Goal: Task Accomplishment & Management: Use online tool/utility

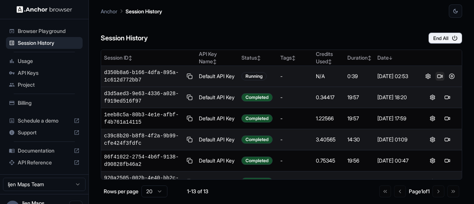
click at [437, 77] on button at bounding box center [440, 76] width 9 height 9
click at [438, 74] on button at bounding box center [440, 76] width 9 height 9
click at [437, 76] on button at bounding box center [440, 76] width 9 height 9
click at [450, 76] on button at bounding box center [452, 76] width 9 height 9
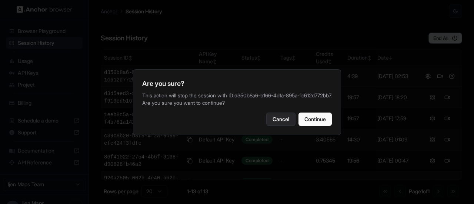
click at [275, 126] on button "Cancel" at bounding box center [280, 119] width 29 height 13
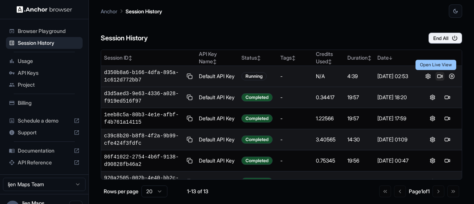
click at [438, 76] on button at bounding box center [440, 76] width 9 height 9
click at [436, 76] on button at bounding box center [440, 76] width 9 height 9
click at [437, 77] on button at bounding box center [440, 76] width 9 height 9
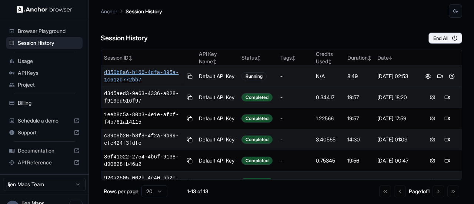
click at [148, 75] on span "d350b8a6-b166-4dfa-895a-1c612d772bb7" at bounding box center [144, 76] width 80 height 15
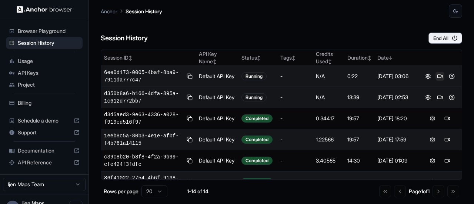
click at [436, 76] on button at bounding box center [440, 76] width 9 height 9
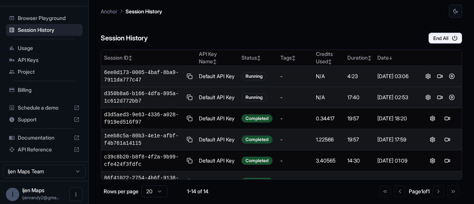
scroll to position [15, 0]
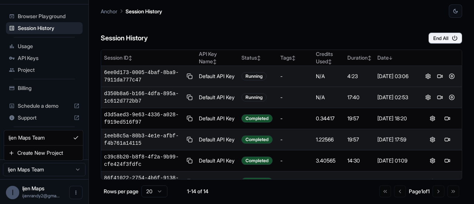
click at [42, 169] on html "Browser Playground Session History Usage API Keys Project Billing Schedule a de…" at bounding box center [237, 102] width 474 height 204
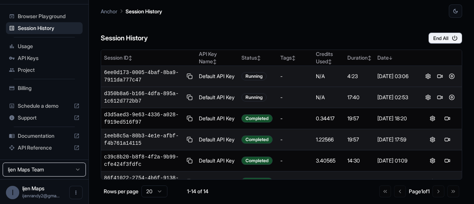
click at [42, 169] on html "Browser Playground Session History Usage API Keys Project Billing Schedule a de…" at bounding box center [237, 102] width 474 height 204
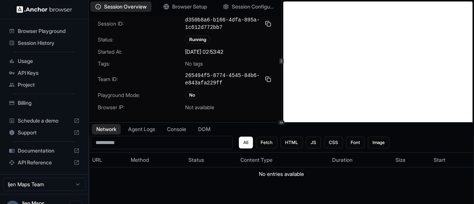
scroll to position [20, 0]
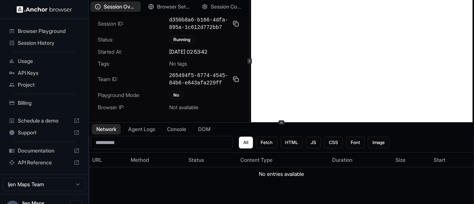
click at [248, 63] on div at bounding box center [250, 61] width 4 height 6
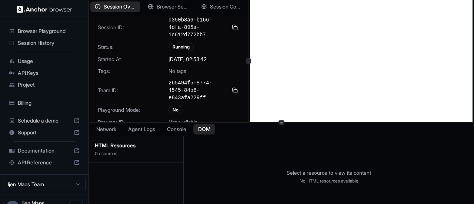
click at [206, 128] on button "DOM" at bounding box center [204, 129] width 22 height 11
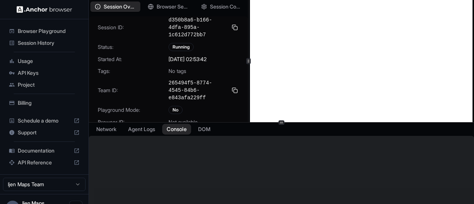
click at [180, 129] on button "Console" at bounding box center [176, 129] width 29 height 11
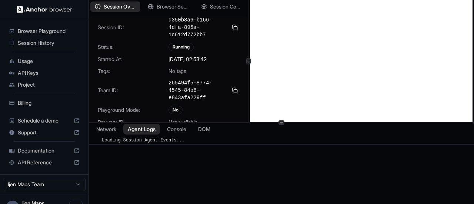
click at [147, 127] on button "Agent Logs" at bounding box center [141, 129] width 37 height 11
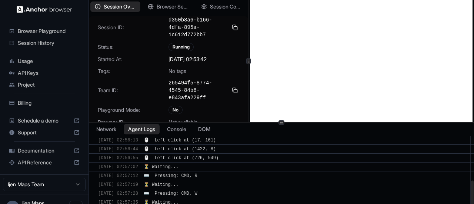
scroll to position [150, 0]
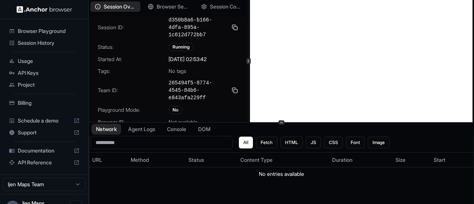
click at [111, 128] on button "Network" at bounding box center [107, 129] width 30 height 11
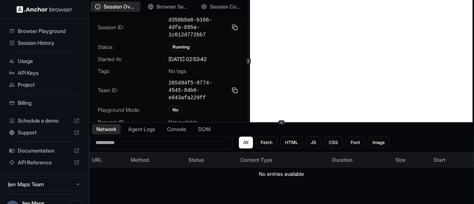
click at [126, 158] on th "URL" at bounding box center [108, 160] width 39 height 15
click at [110, 159] on icon at bounding box center [108, 160] width 6 height 6
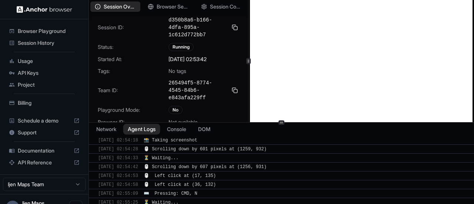
click at [147, 126] on button "Agent Logs" at bounding box center [141, 129] width 37 height 11
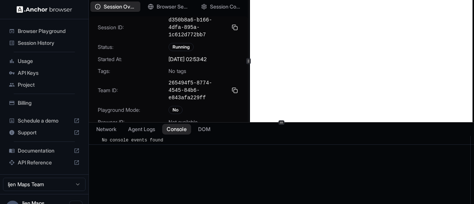
click at [174, 131] on button "Console" at bounding box center [176, 129] width 29 height 11
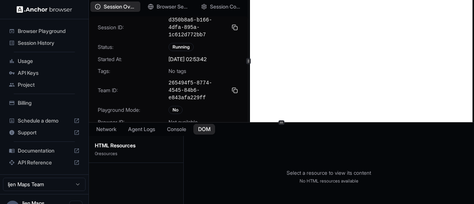
click at [206, 130] on button "DOM" at bounding box center [204, 129] width 22 height 11
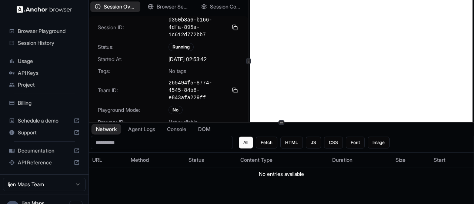
click at [100, 126] on button "Network" at bounding box center [107, 129] width 30 height 11
click at [184, 119] on span "Not available" at bounding box center [183, 122] width 29 height 7
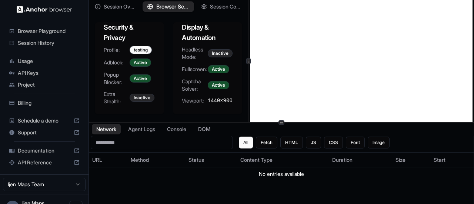
click at [168, 3] on span "Browser Setup" at bounding box center [172, 7] width 33 height 8
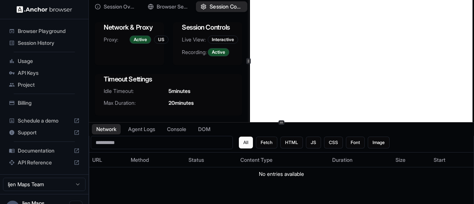
click at [213, 10] on span "Session Configuration" at bounding box center [226, 7] width 33 height 8
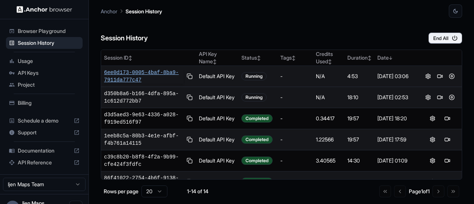
click at [142, 72] on span "6ee0d173-0005-4baf-8ba9-7911da777c47" at bounding box center [144, 76] width 80 height 15
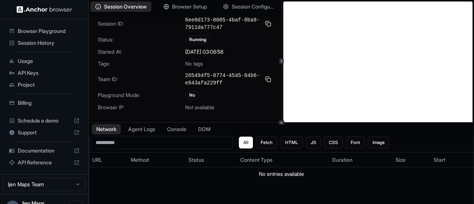
scroll to position [20, 0]
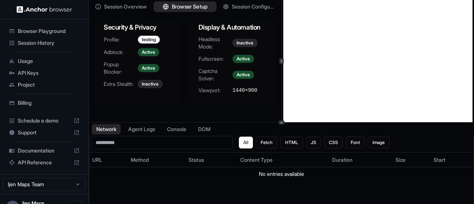
click at [195, 9] on span "Browser Setup" at bounding box center [190, 7] width 36 height 8
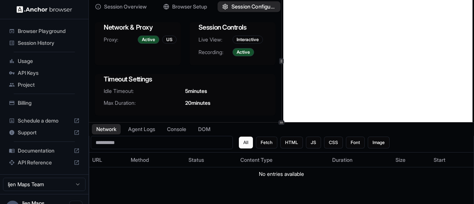
click at [245, 10] on span "Session Configuration" at bounding box center [254, 7] width 45 height 8
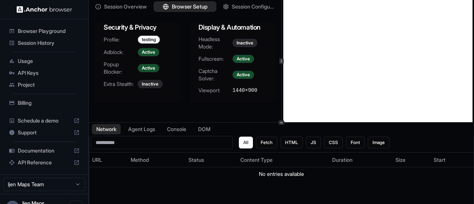
click at [189, 4] on span "Browser Setup" at bounding box center [190, 7] width 36 height 8
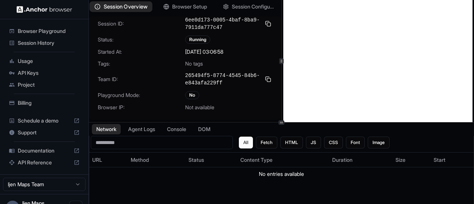
click at [139, 4] on span "Session Overview" at bounding box center [126, 7] width 44 height 8
click at [46, 43] on span "Session History" at bounding box center [49, 42] width 62 height 7
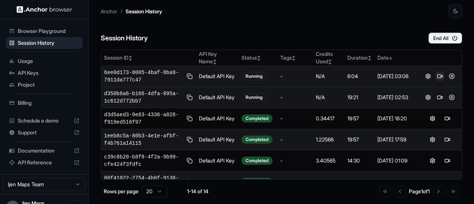
click at [437, 78] on button at bounding box center [440, 76] width 9 height 9
click at [437, 98] on button at bounding box center [440, 97] width 9 height 9
click at [437, 76] on button at bounding box center [440, 76] width 9 height 9
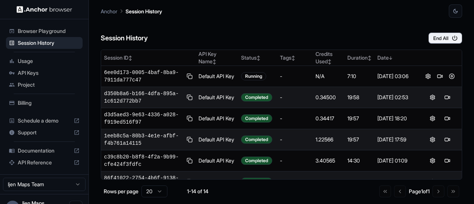
click at [55, 103] on span "Billing" at bounding box center [49, 102] width 62 height 7
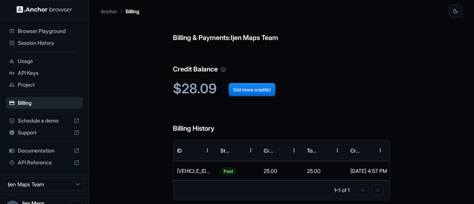
scroll to position [15, 0]
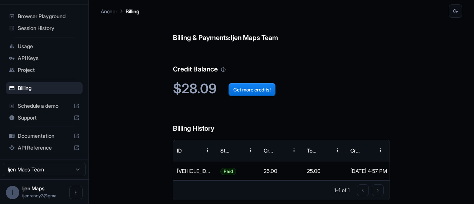
click at [43, 14] on span "Browser Playground" at bounding box center [49, 16] width 62 height 7
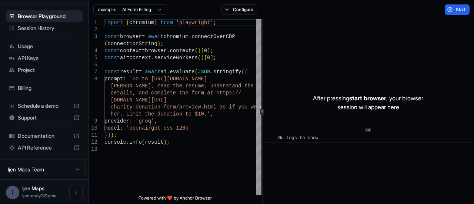
click at [41, 25] on span "Session History" at bounding box center [49, 27] width 62 height 7
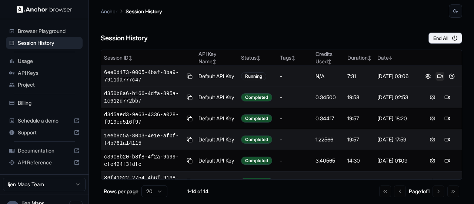
click at [438, 74] on button at bounding box center [440, 76] width 9 height 9
click at [436, 76] on button at bounding box center [440, 76] width 9 height 9
click at [437, 77] on button at bounding box center [440, 76] width 9 height 9
click at [60, 33] on span "Browser Playground" at bounding box center [49, 30] width 62 height 7
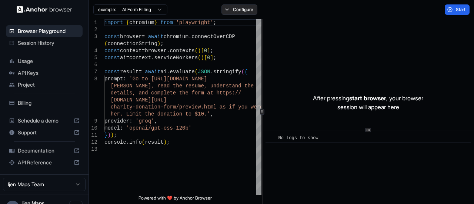
click at [230, 9] on button "Configure" at bounding box center [240, 9] width 36 height 10
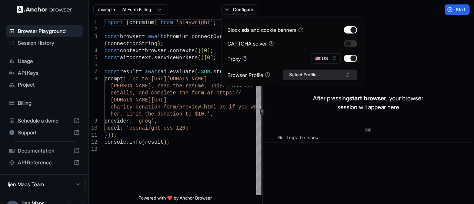
click at [330, 74] on button "Select Profile..." at bounding box center [320, 75] width 74 height 10
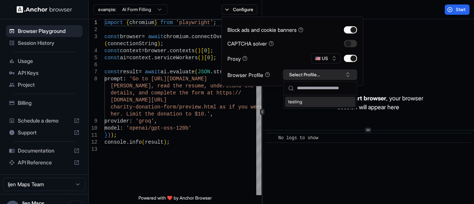
click at [330, 74] on button "Select Profile..." at bounding box center [320, 75] width 74 height 10
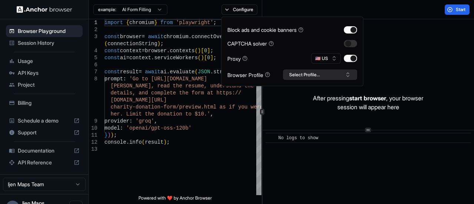
click at [316, 77] on button "Select Profile..." at bounding box center [320, 75] width 74 height 10
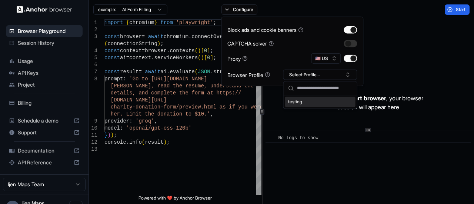
click at [302, 102] on div "testing" at bounding box center [320, 102] width 70 height 10
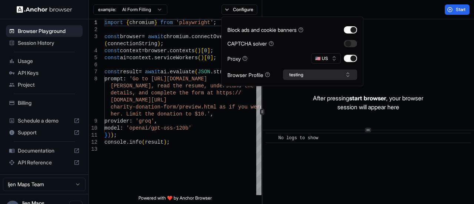
click at [311, 77] on button "testing" at bounding box center [320, 75] width 74 height 10
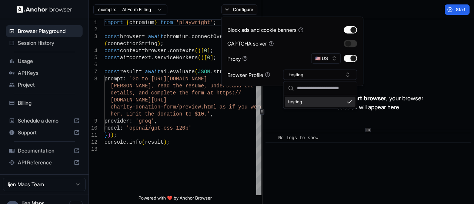
click at [306, 101] on div "testing" at bounding box center [320, 102] width 70 height 10
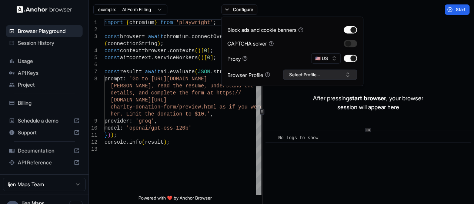
click at [338, 76] on button "Select Profile..." at bounding box center [320, 75] width 74 height 10
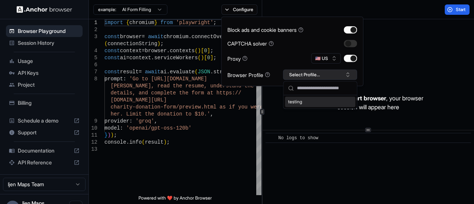
click at [338, 76] on button "Select Profile..." at bounding box center [320, 75] width 74 height 10
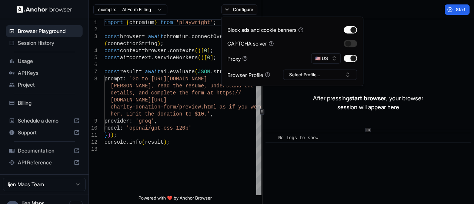
click at [36, 46] on span "Session History" at bounding box center [49, 42] width 62 height 7
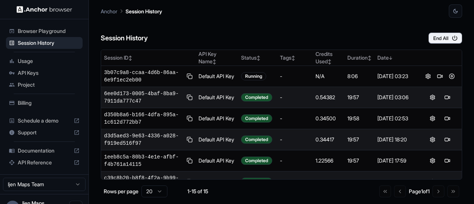
click at [52, 31] on span "Browser Playground" at bounding box center [49, 30] width 62 height 7
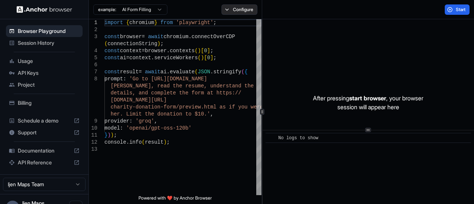
click at [239, 11] on button "Configure" at bounding box center [240, 9] width 36 height 10
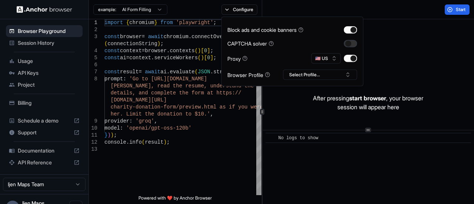
click at [352, 44] on button "button" at bounding box center [350, 43] width 13 height 7
click at [347, 30] on button "button" at bounding box center [350, 29] width 13 height 7
click at [352, 31] on button "button" at bounding box center [350, 29] width 13 height 7
click at [337, 73] on button "Select Profile..." at bounding box center [320, 75] width 74 height 10
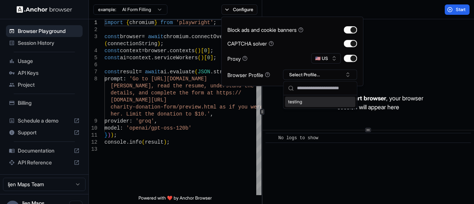
click at [295, 103] on div "testing" at bounding box center [320, 102] width 70 height 10
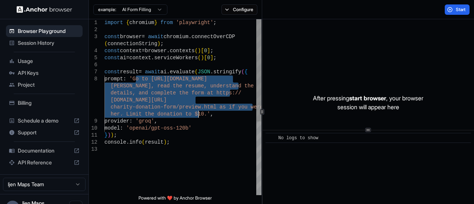
drag, startPoint x: 136, startPoint y: 80, endPoint x: 197, endPoint y: 115, distance: 70.1
click at [197, 115] on div "import { chromium } from 'playwright' ; const browser = await chromium . connec…" at bounding box center [183, 170] width 157 height 303
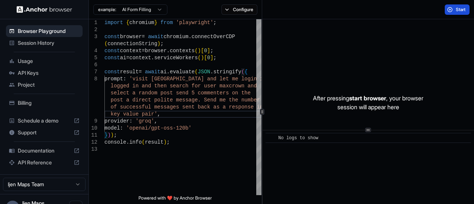
click at [453, 9] on button "Start" at bounding box center [457, 9] width 25 height 10
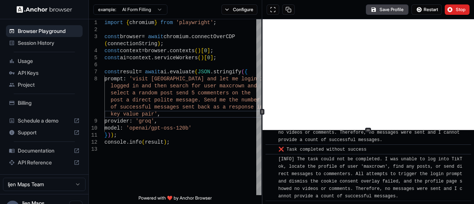
scroll to position [1360, 0]
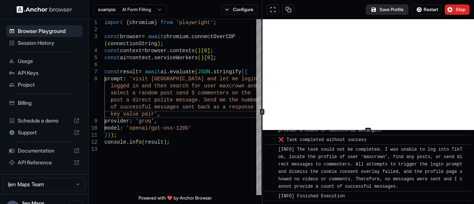
click at [388, 11] on button "Save Profile" at bounding box center [387, 9] width 43 height 10
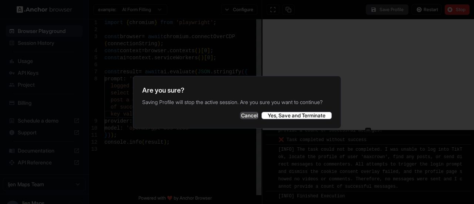
click at [243, 119] on button "Cancel" at bounding box center [249, 115] width 19 height 7
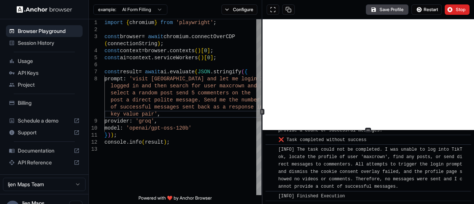
scroll to position [0, 0]
drag, startPoint x: 173, startPoint y: 79, endPoint x: 139, endPoint y: 87, distance: 34.7
click at [139, 87] on div "import { chromium } from 'playwright' ; const browser = await chromium . connec…" at bounding box center [183, 170] width 157 height 303
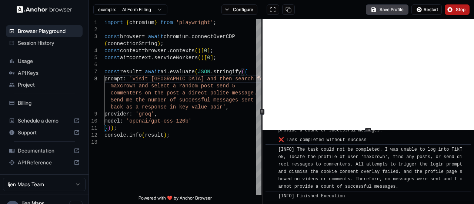
click at [457, 8] on span "Stop" at bounding box center [461, 10] width 10 height 6
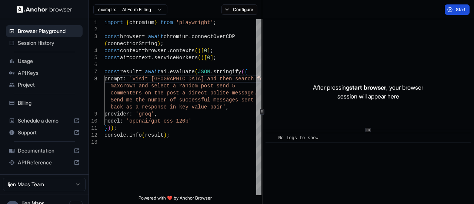
click at [454, 9] on button "Start" at bounding box center [457, 9] width 25 height 10
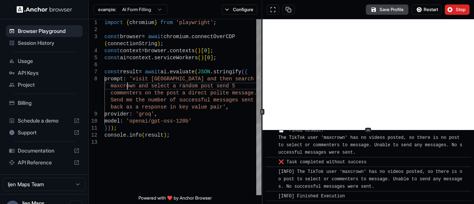
click at [127, 86] on div "import { chromium } from 'playwright' ; const browser = await chromium . connec…" at bounding box center [183, 167] width 157 height 296
click at [457, 10] on span "Stop" at bounding box center [461, 10] width 10 height 6
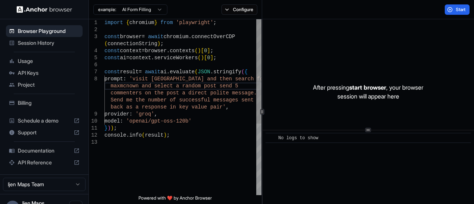
type textarea "**********"
click at [218, 133] on div "import { chromium } from 'playwright' ; const browser = await chromium . connec…" at bounding box center [183, 167] width 157 height 296
click at [452, 9] on button "Start" at bounding box center [457, 9] width 25 height 10
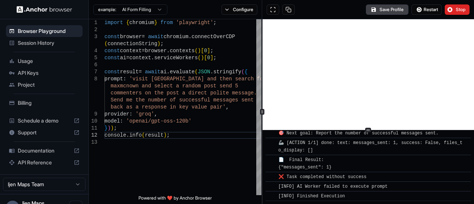
scroll to position [2909, 0]
click at [457, 13] on button "Stop" at bounding box center [457, 9] width 25 height 10
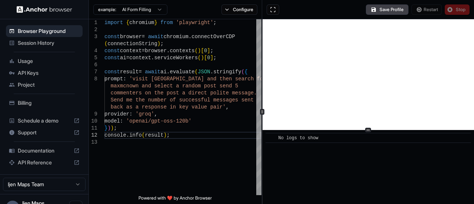
scroll to position [0, 0]
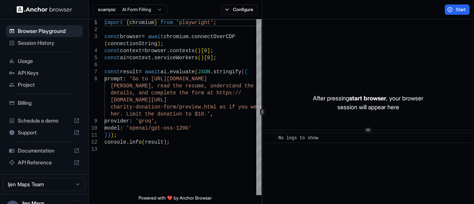
click at [36, 42] on span "Session History" at bounding box center [49, 42] width 62 height 7
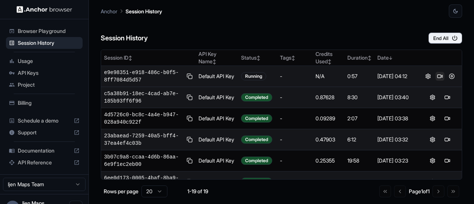
click at [436, 75] on button at bounding box center [440, 76] width 9 height 9
click at [437, 75] on button at bounding box center [440, 76] width 9 height 9
click at [436, 76] on button at bounding box center [440, 76] width 9 height 9
click at [449, 77] on button at bounding box center [452, 76] width 9 height 9
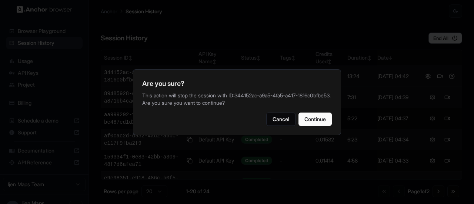
click at [280, 29] on div at bounding box center [237, 102] width 474 height 204
click at [283, 123] on button "Cancel" at bounding box center [280, 119] width 29 height 13
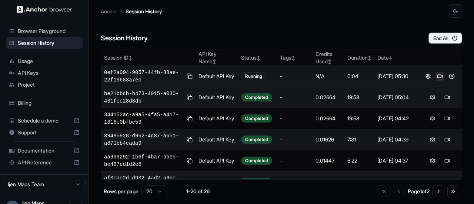
click at [439, 76] on button at bounding box center [440, 76] width 9 height 9
click at [437, 75] on button at bounding box center [440, 76] width 9 height 9
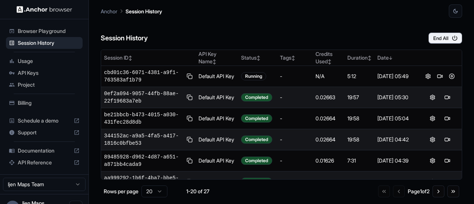
click at [55, 102] on span "Billing" at bounding box center [49, 102] width 62 height 7
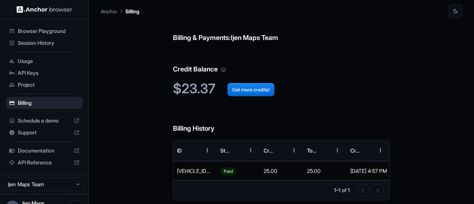
click at [50, 44] on span "Session History" at bounding box center [49, 42] width 62 height 7
